Goal: Navigation & Orientation: Understand site structure

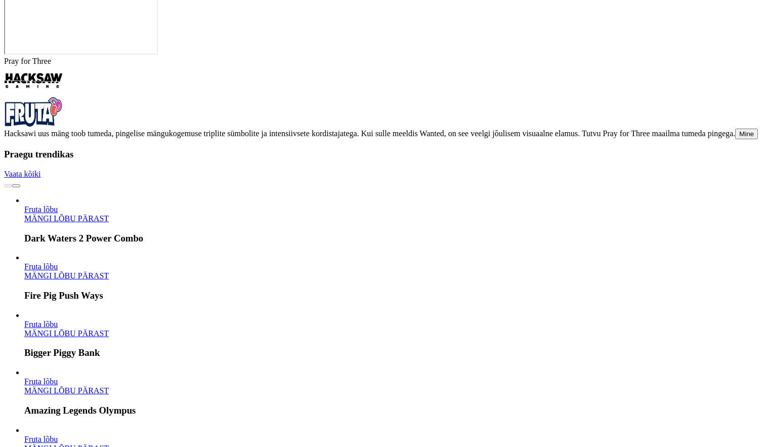
scroll to position [2634, 0]
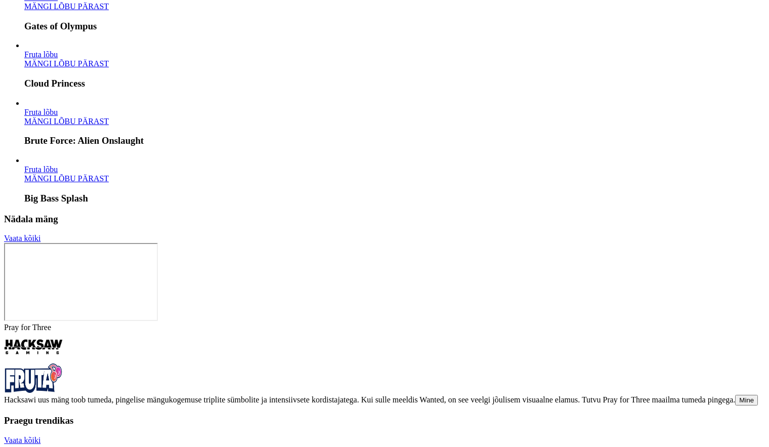
scroll to position [2381, 0]
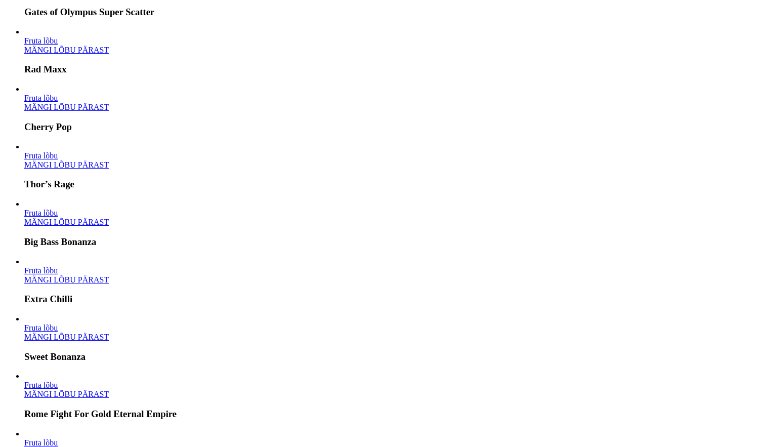
scroll to position [0, 0]
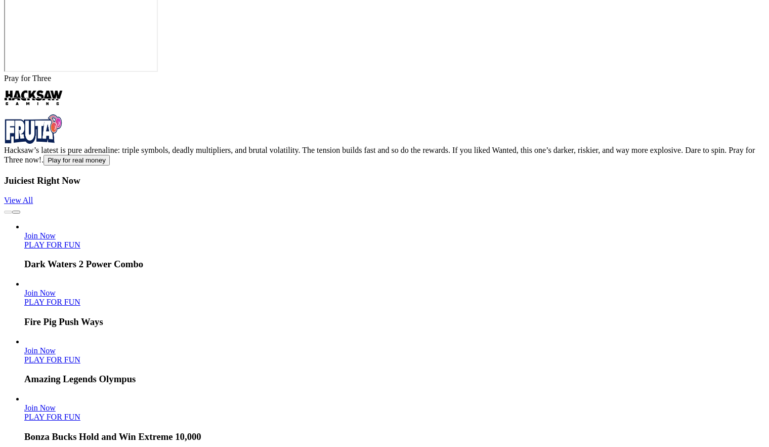
scroll to position [2614, 0]
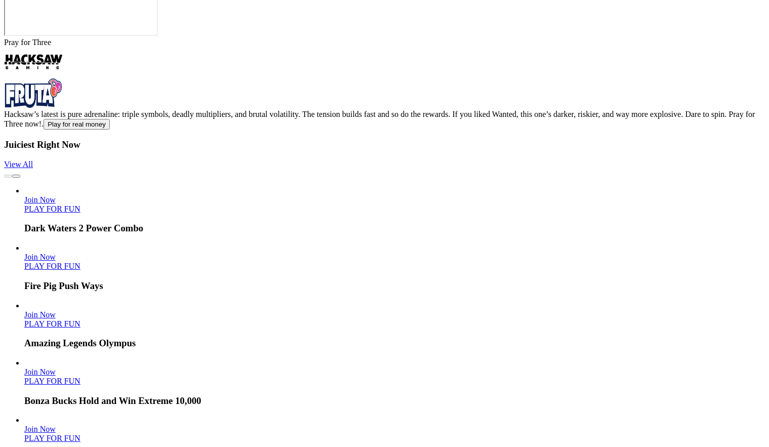
scroll to position [2531, 0]
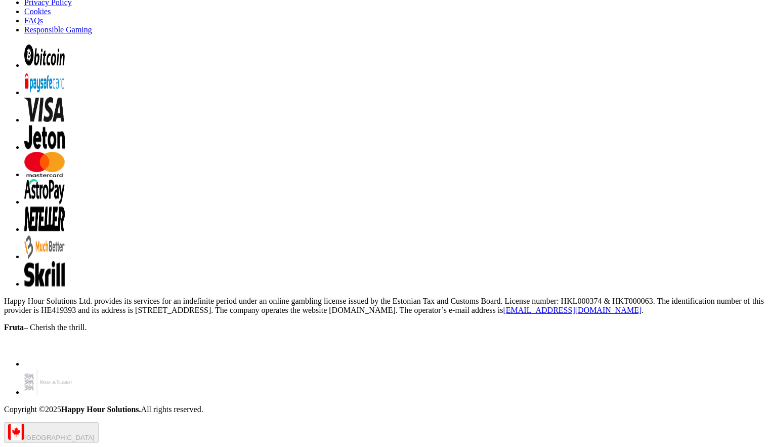
scroll to position [2141, 0]
drag, startPoint x: 485, startPoint y: 249, endPoint x: 486, endPoint y: 260, distance: 11.7
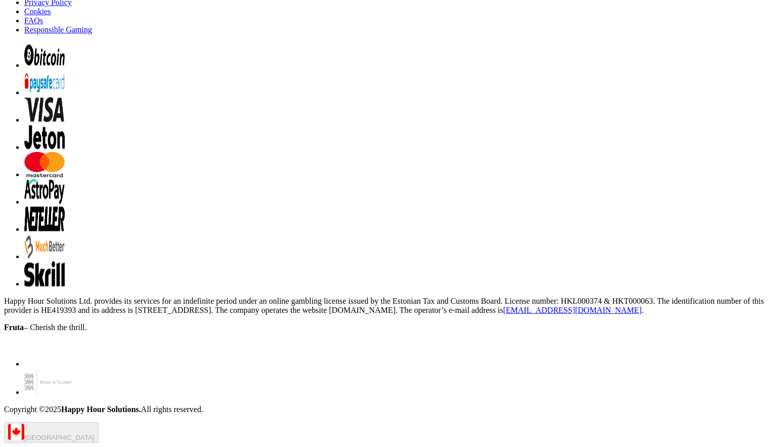
scroll to position [2364, 0]
